Goal: Transaction & Acquisition: Purchase product/service

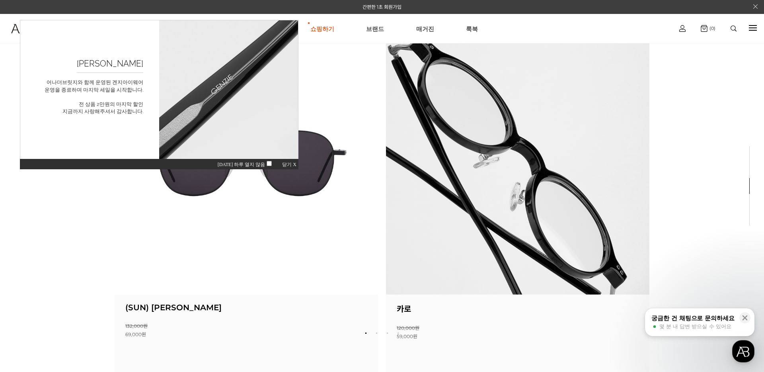
click at [288, 162] on span "닫기 X" at bounding box center [289, 165] width 14 height 6
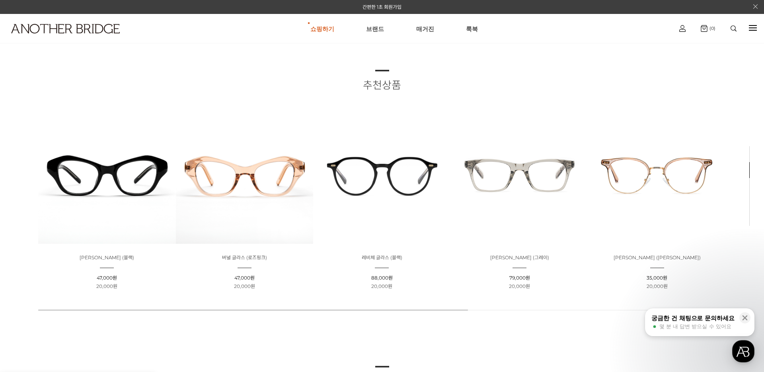
click at [371, 190] on img at bounding box center [382, 175] width 138 height 138
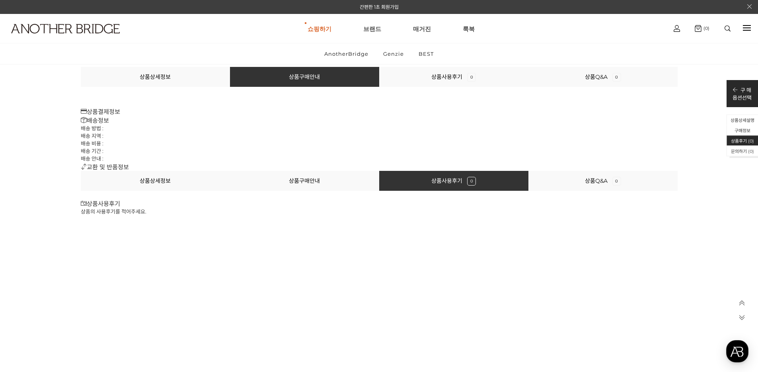
scroll to position [9095, 0]
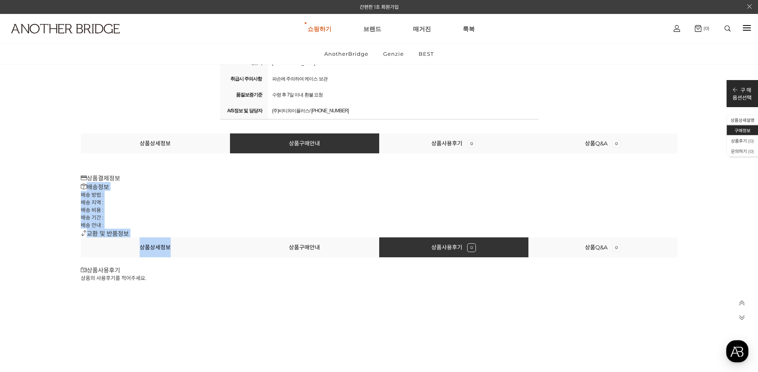
drag, startPoint x: 83, startPoint y: 183, endPoint x: 179, endPoint y: 242, distance: 112.9
click at [93, 168] on div "상품상세정보 상품구매안내 상품사용후기 0 상품Q&A 0 상품결제정보 배송정보 배송 방법 : 배송 지역 : 배송 비용 : 배송 기간 : 배송 안…" at bounding box center [379, 185] width 597 height 104
drag, startPoint x: 79, startPoint y: 178, endPoint x: 177, endPoint y: 237, distance: 114.7
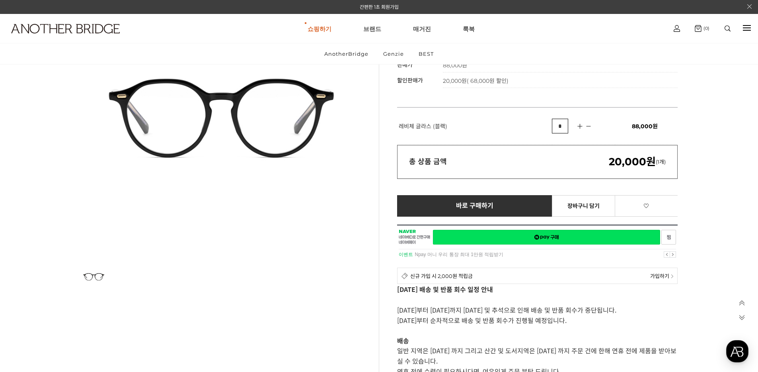
scroll to position [0, 0]
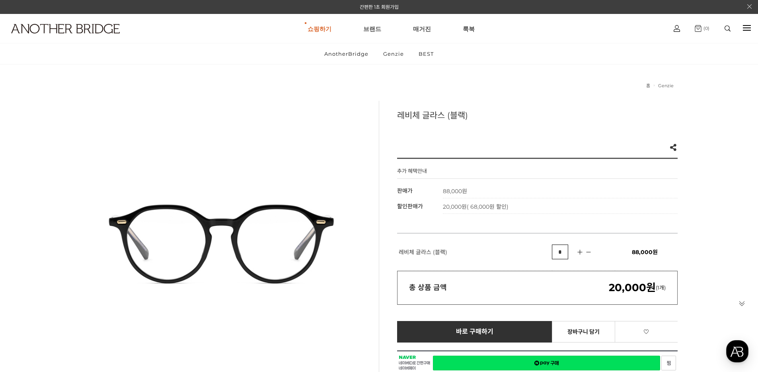
click at [707, 27] on span "(0)" at bounding box center [705, 28] width 8 height 6
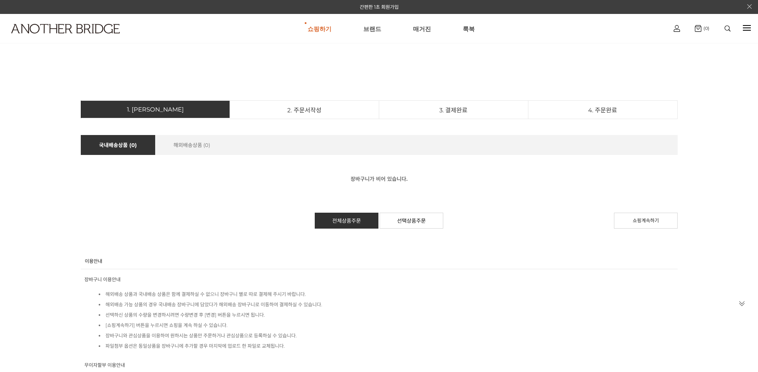
click at [745, 60] on body "간편한 1초 회원가입 상품검색하기 검색 인기검색어 # 상품 상세 검색 바로가기 쇼핑하기 AnotherBridge Genzie BEST [GEO…" at bounding box center [379, 246] width 758 height 372
click at [288, 101] on li "2. 주문서작성" at bounding box center [304, 109] width 149 height 19
click at [292, 106] on li "2. 주문서작성" at bounding box center [304, 109] width 149 height 19
click at [68, 31] on img at bounding box center [65, 29] width 109 height 10
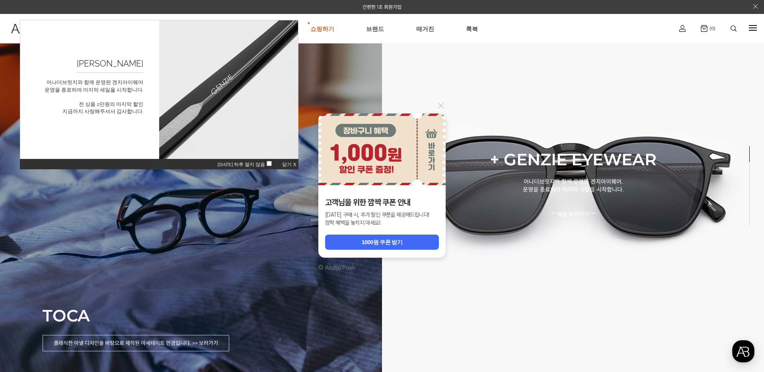
click at [300, 162] on div "TOCA 클래식한 아넬 디자인을 바탕으로 제작된 아세테이트 안경입니다. >> 보러가기" at bounding box center [191, 186] width 382 height 372
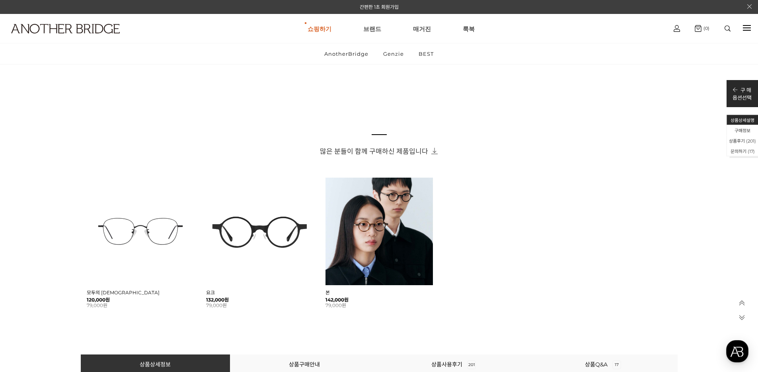
scroll to position [617, 0]
